Goal: Task Accomplishment & Management: Use online tool/utility

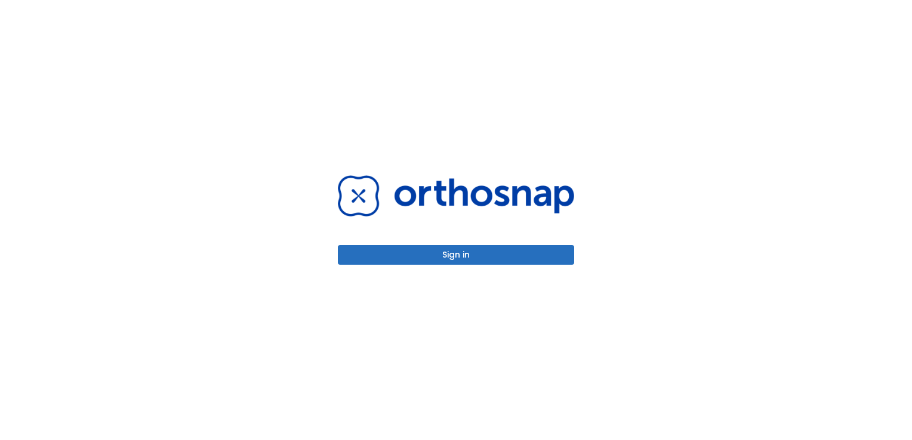
click at [439, 256] on button "Sign in" at bounding box center [456, 255] width 236 height 20
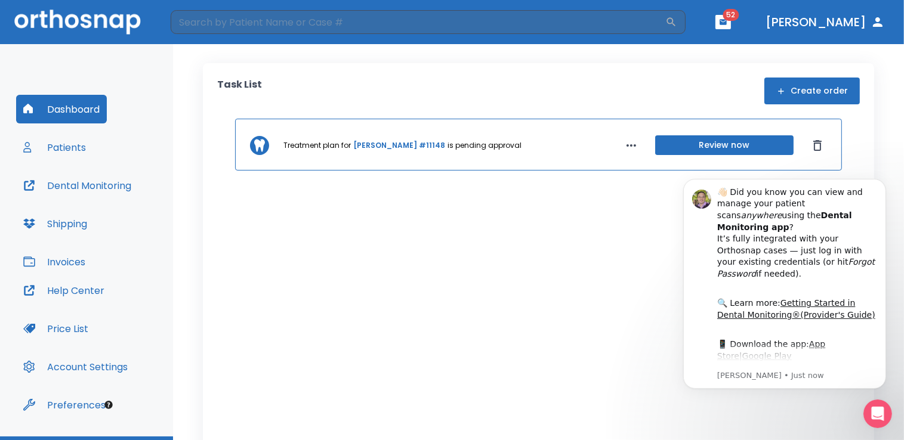
click at [76, 149] on button "Patients" at bounding box center [54, 147] width 77 height 29
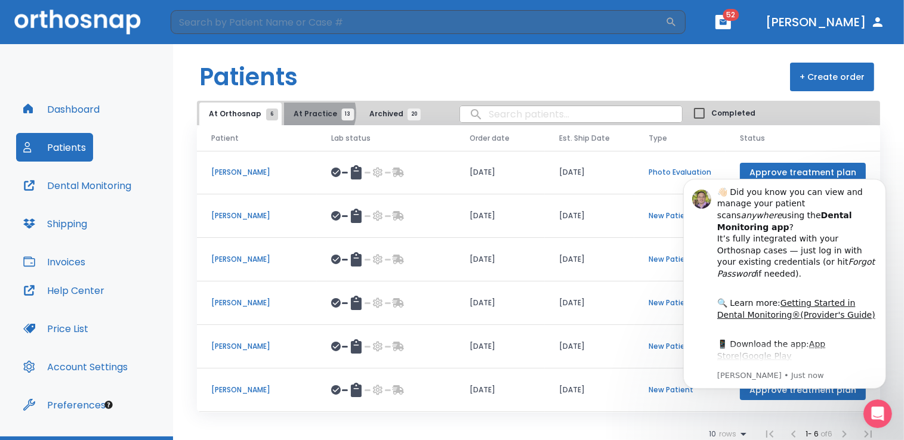
click at [312, 113] on span "At Practice 13" at bounding box center [321, 114] width 54 height 11
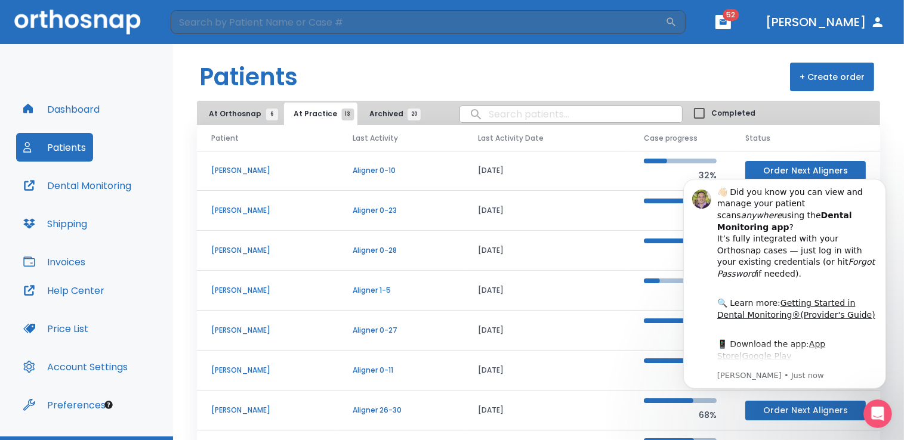
click at [253, 171] on p "Nancy Paskevich" at bounding box center [267, 170] width 113 height 11
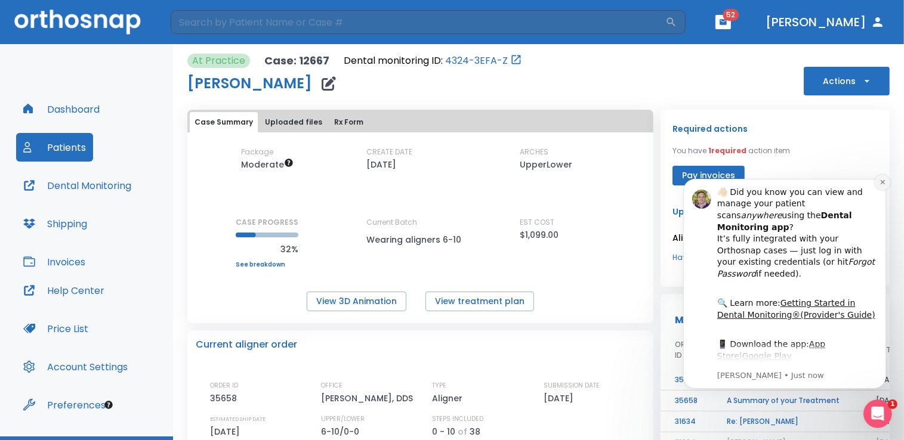
click at [878, 180] on button "Dismiss notification" at bounding box center [882, 182] width 16 height 16
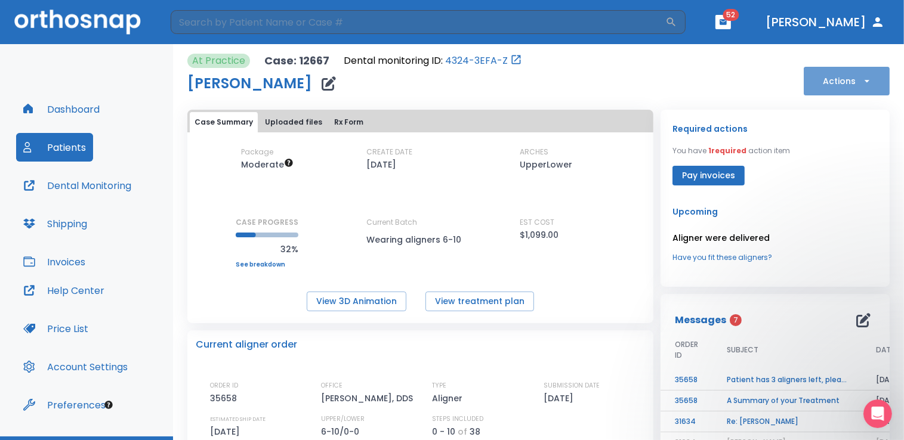
click at [864, 80] on icon "button" at bounding box center [866, 81] width 5 height 2
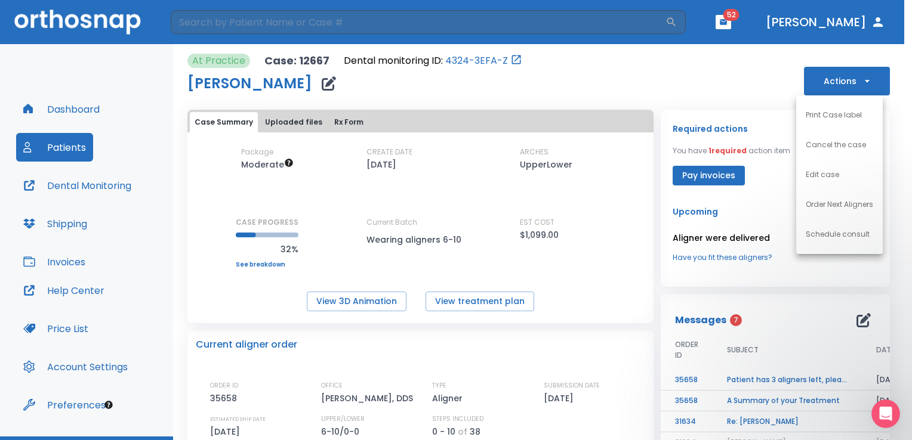
click at [825, 204] on p "Order Next Aligners" at bounding box center [839, 204] width 67 height 11
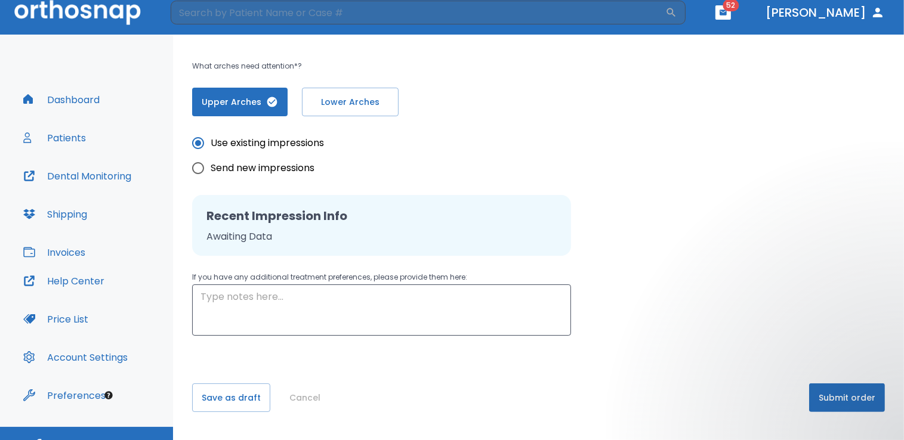
scroll to position [29, 0]
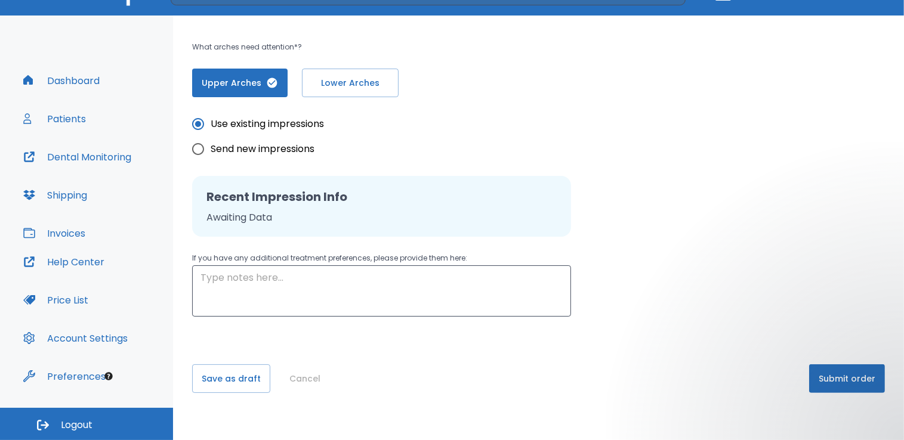
click at [834, 376] on button "Submit order" at bounding box center [847, 379] width 76 height 29
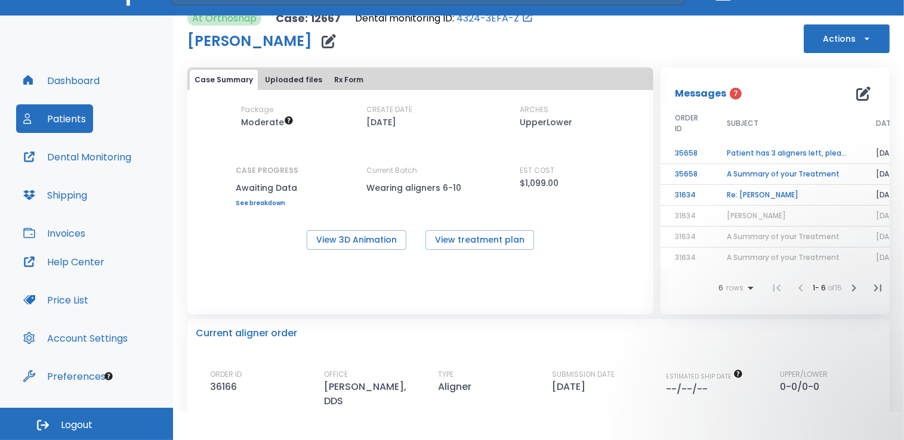
scroll to position [119, 0]
